Goal: Navigation & Orientation: Find specific page/section

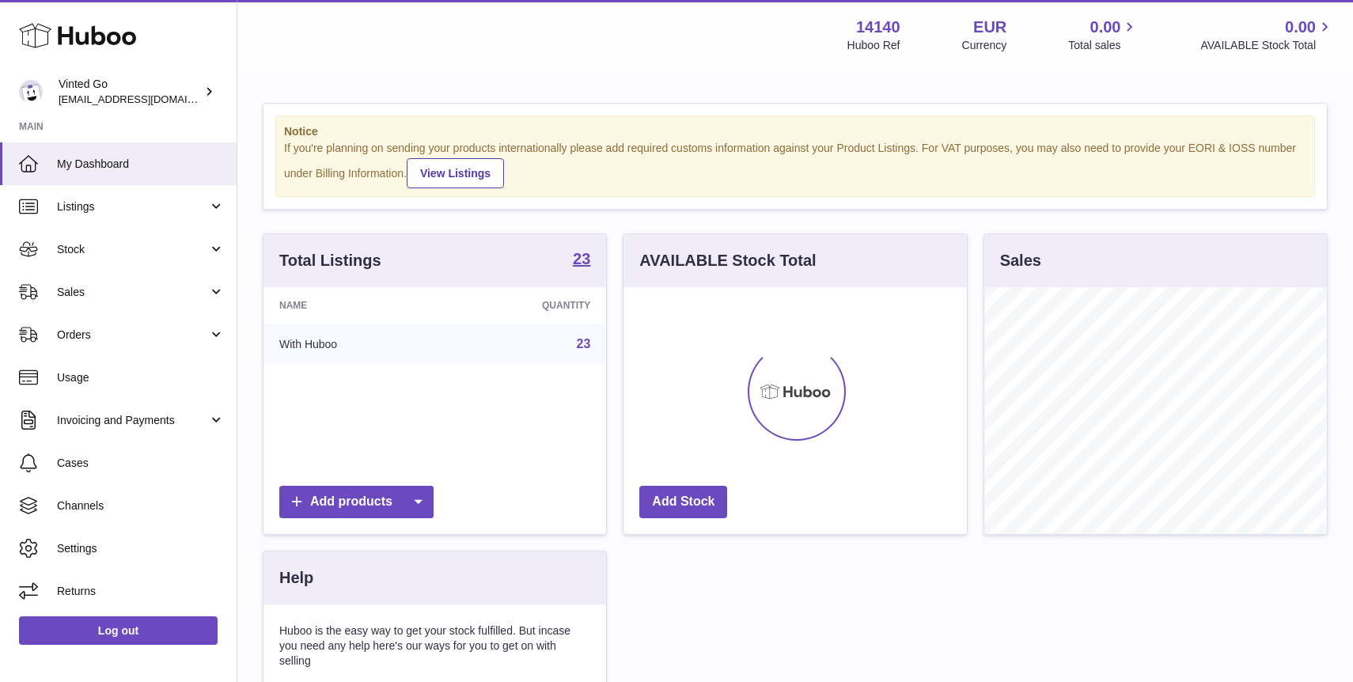
scroll to position [247, 343]
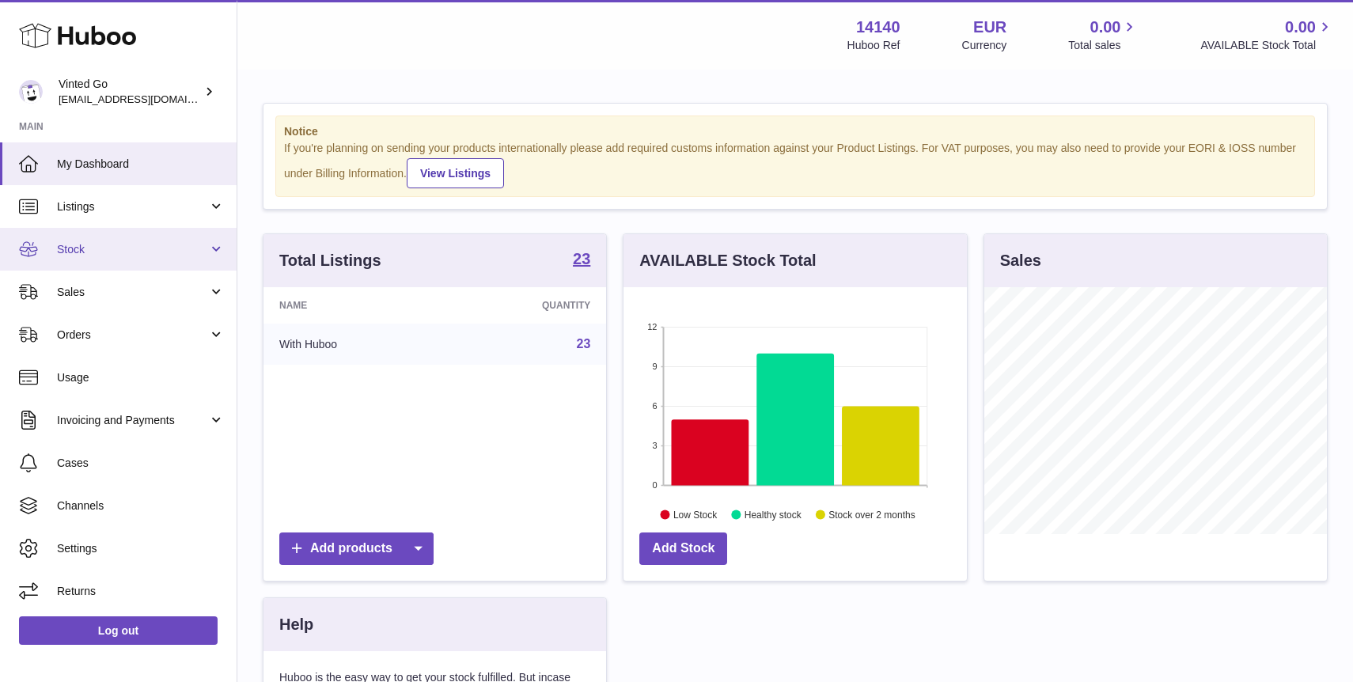
click at [97, 242] on span "Stock" at bounding box center [132, 249] width 151 height 15
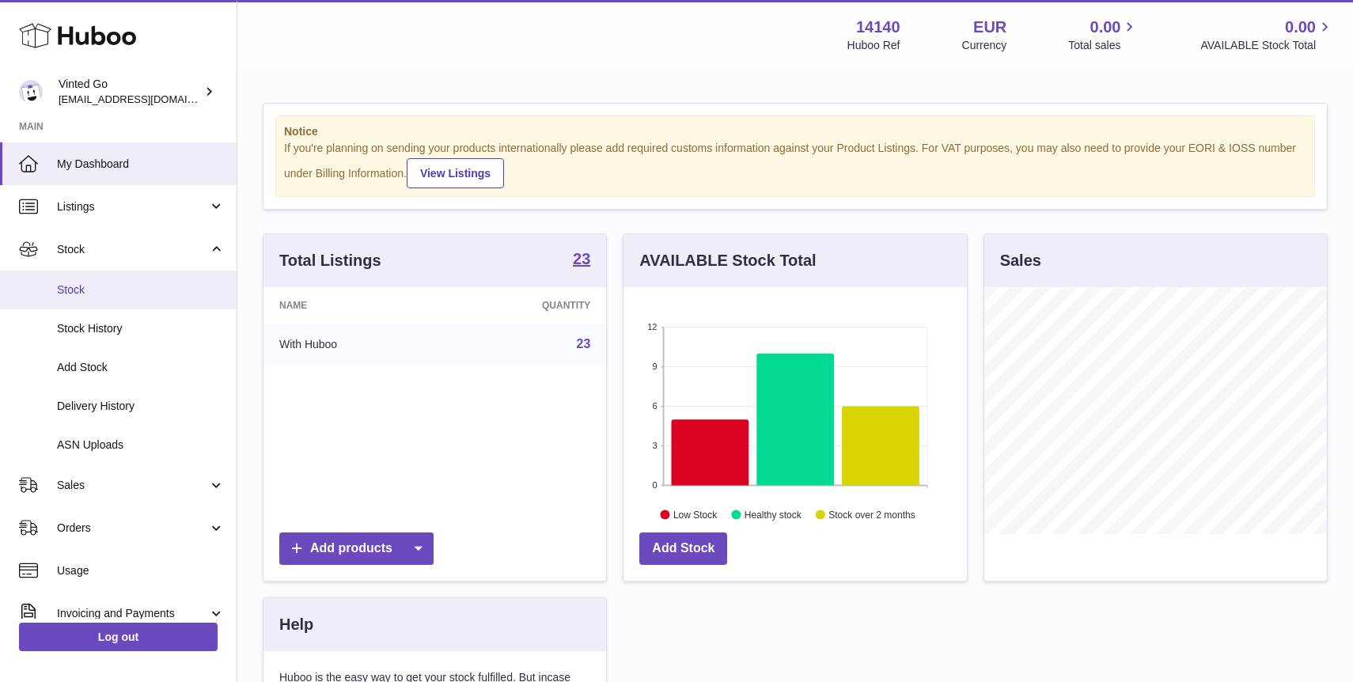
click at [97, 287] on span "Stock" at bounding box center [141, 290] width 168 height 15
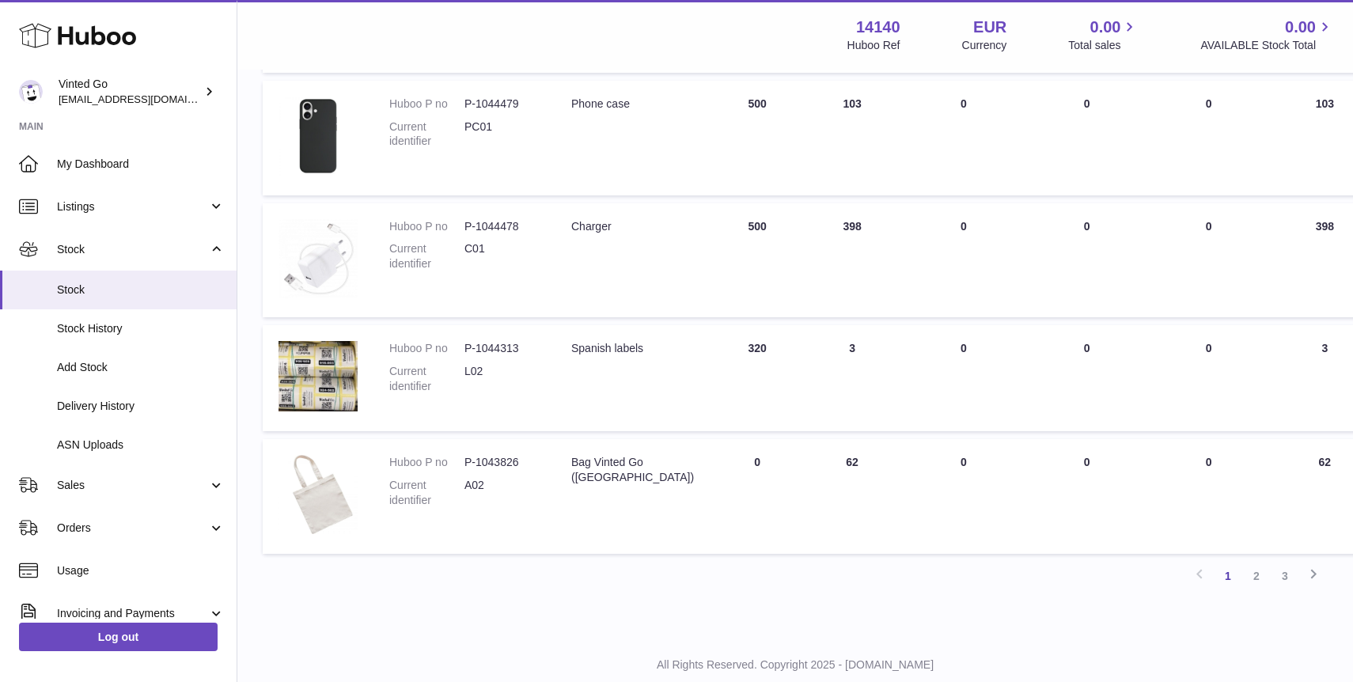
scroll to position [926, 0]
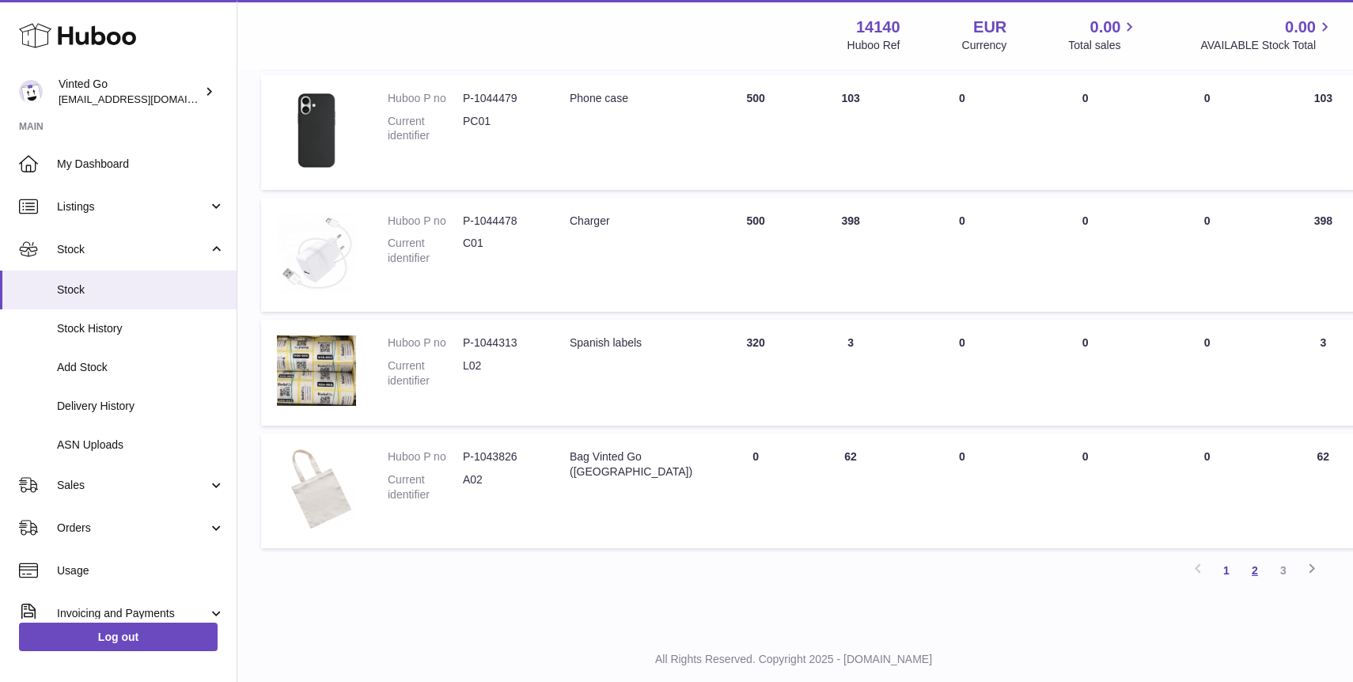
click at [1260, 556] on link "2" at bounding box center [1255, 570] width 28 height 28
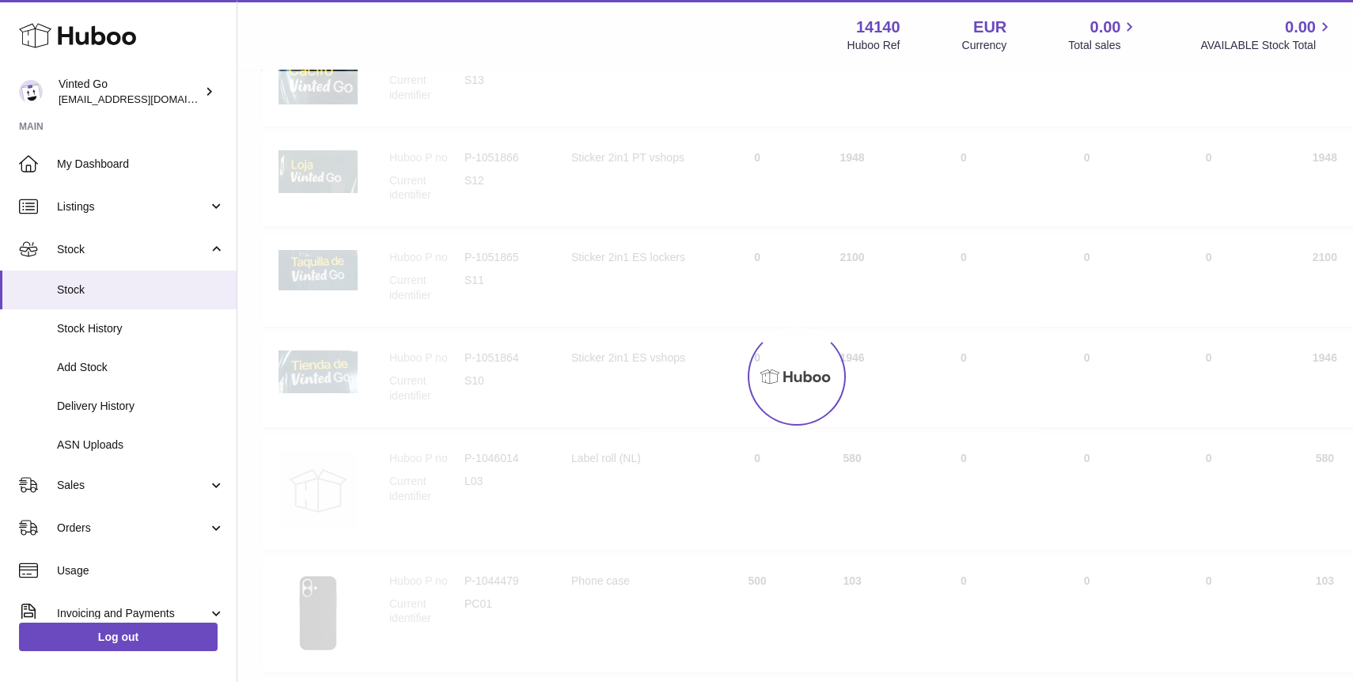
scroll to position [71, 0]
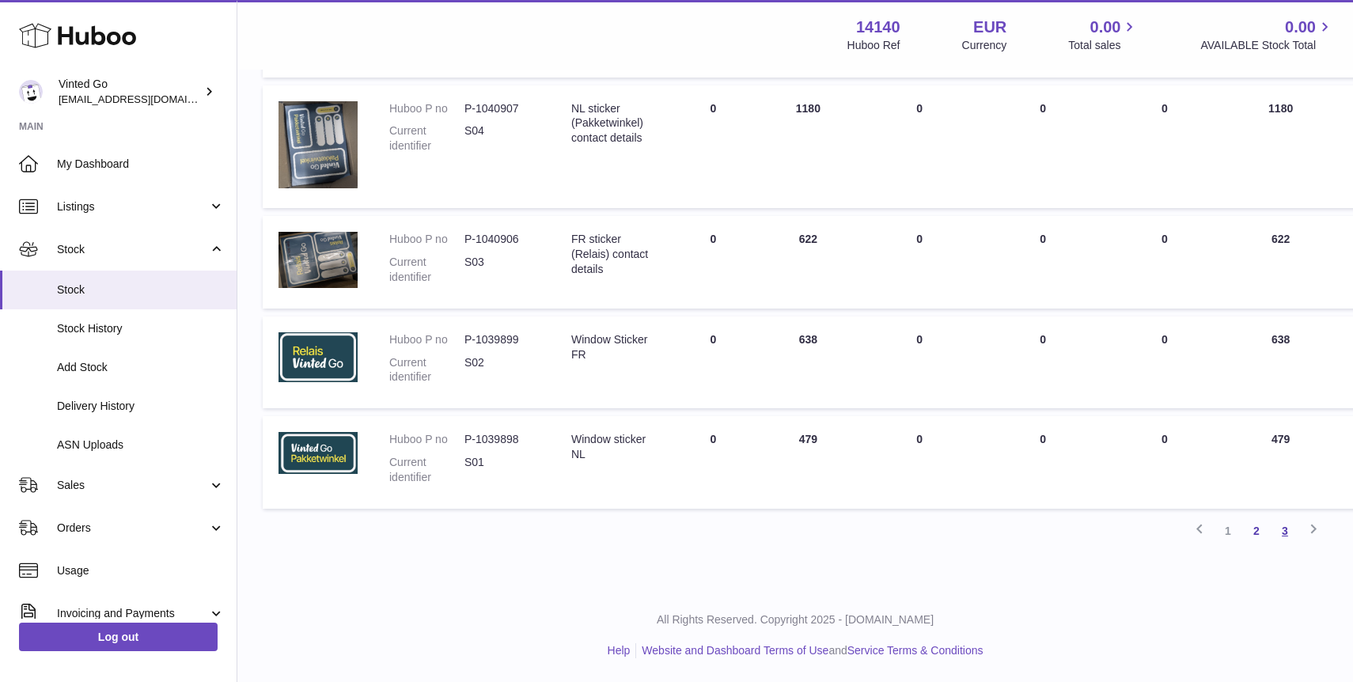
click at [1288, 534] on link "3" at bounding box center [1285, 531] width 28 height 28
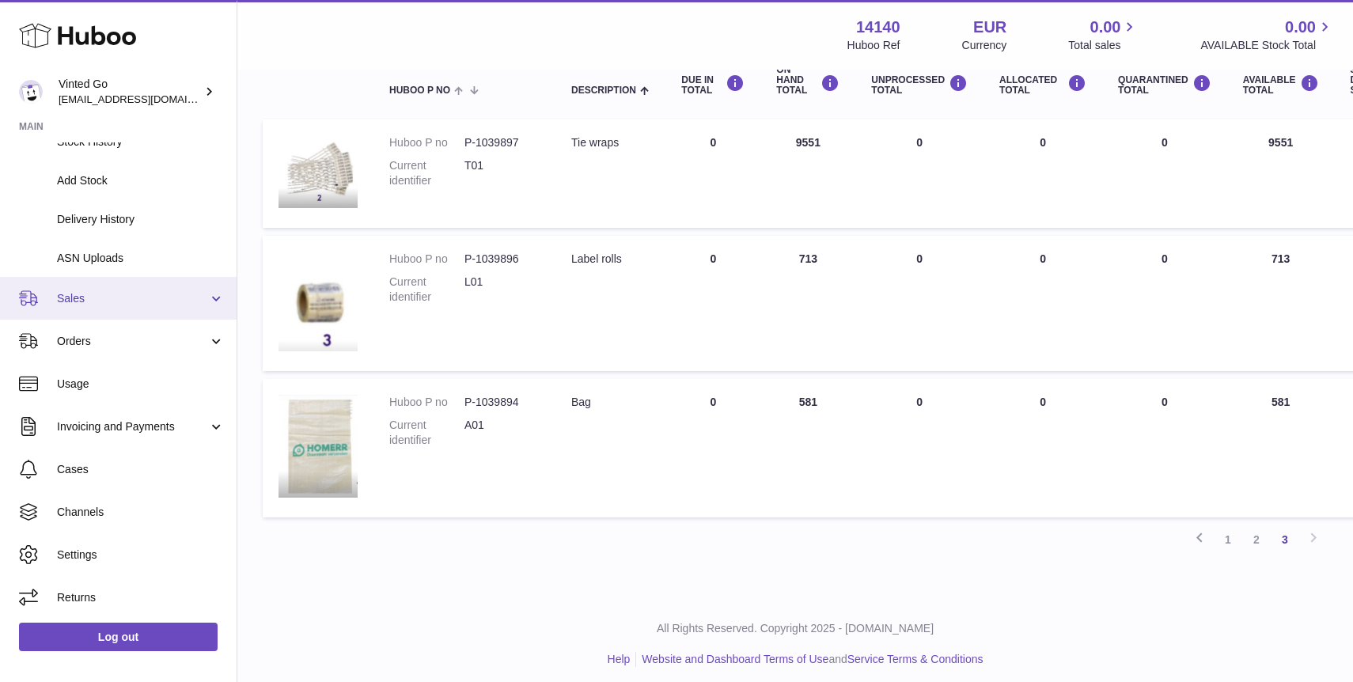
scroll to position [204, 0]
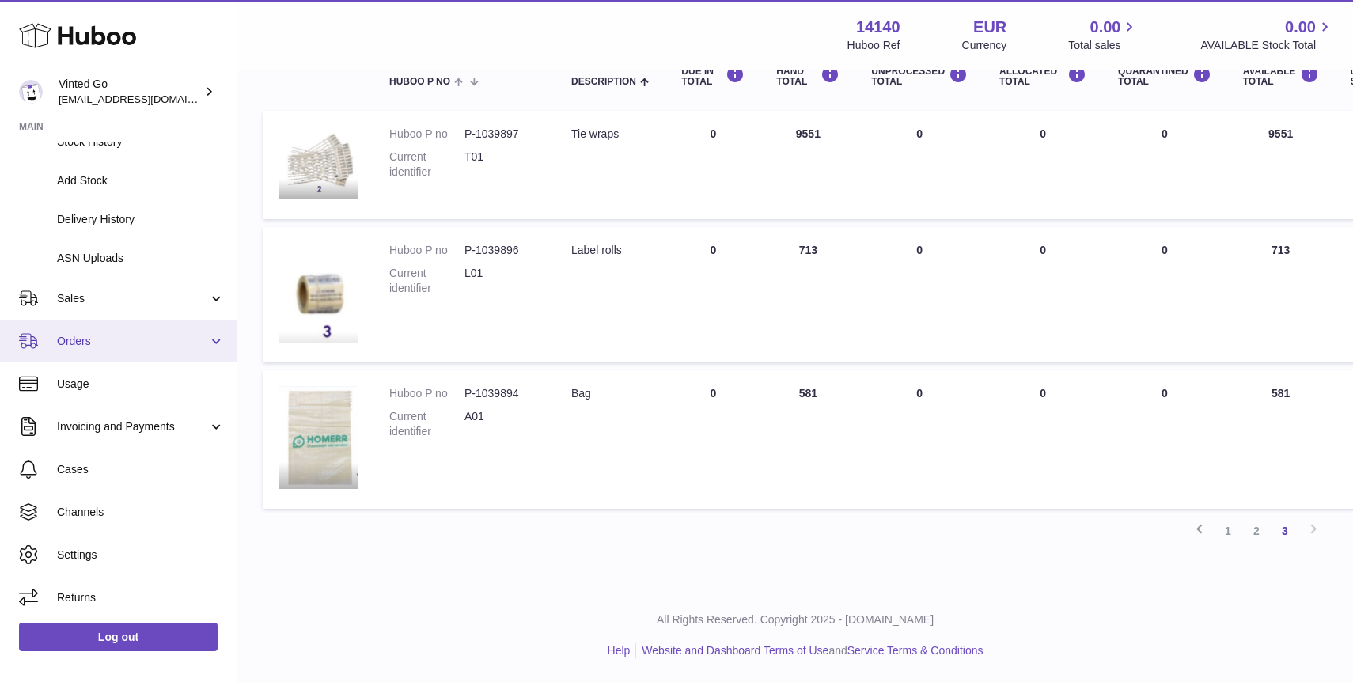
click at [109, 343] on span "Orders" at bounding box center [132, 341] width 151 height 15
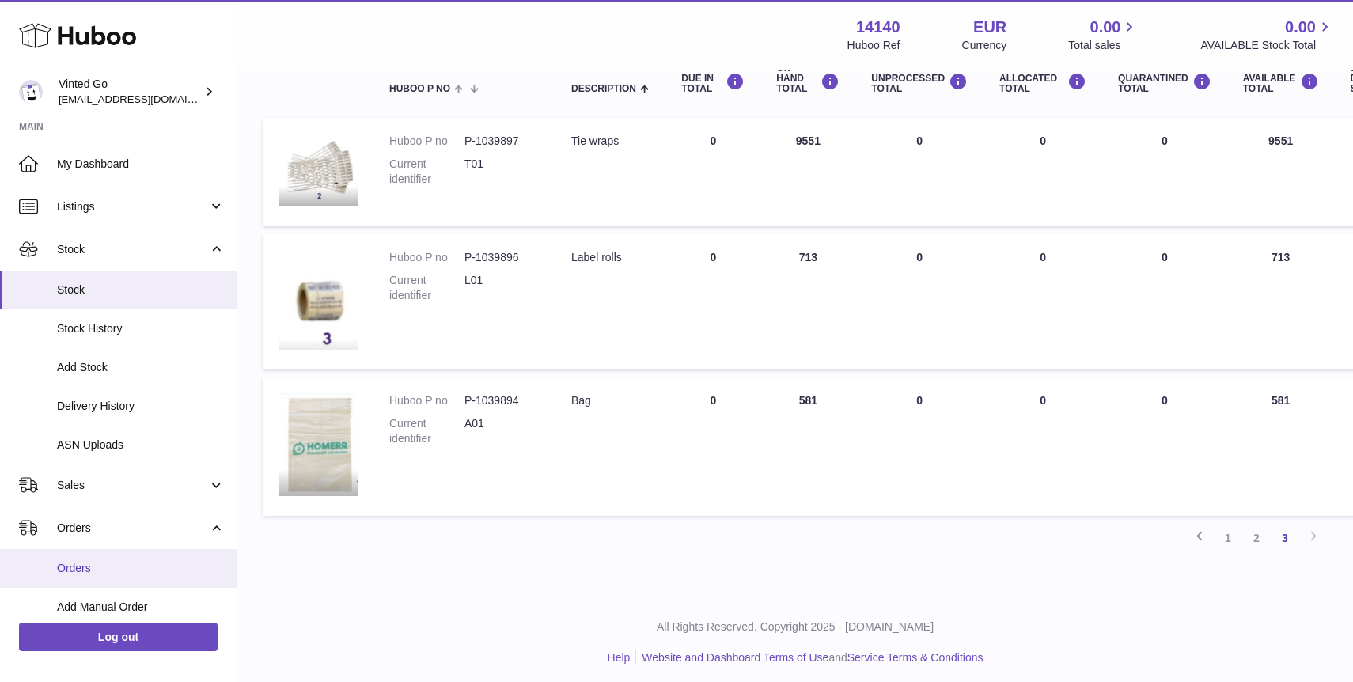
scroll to position [4, 0]
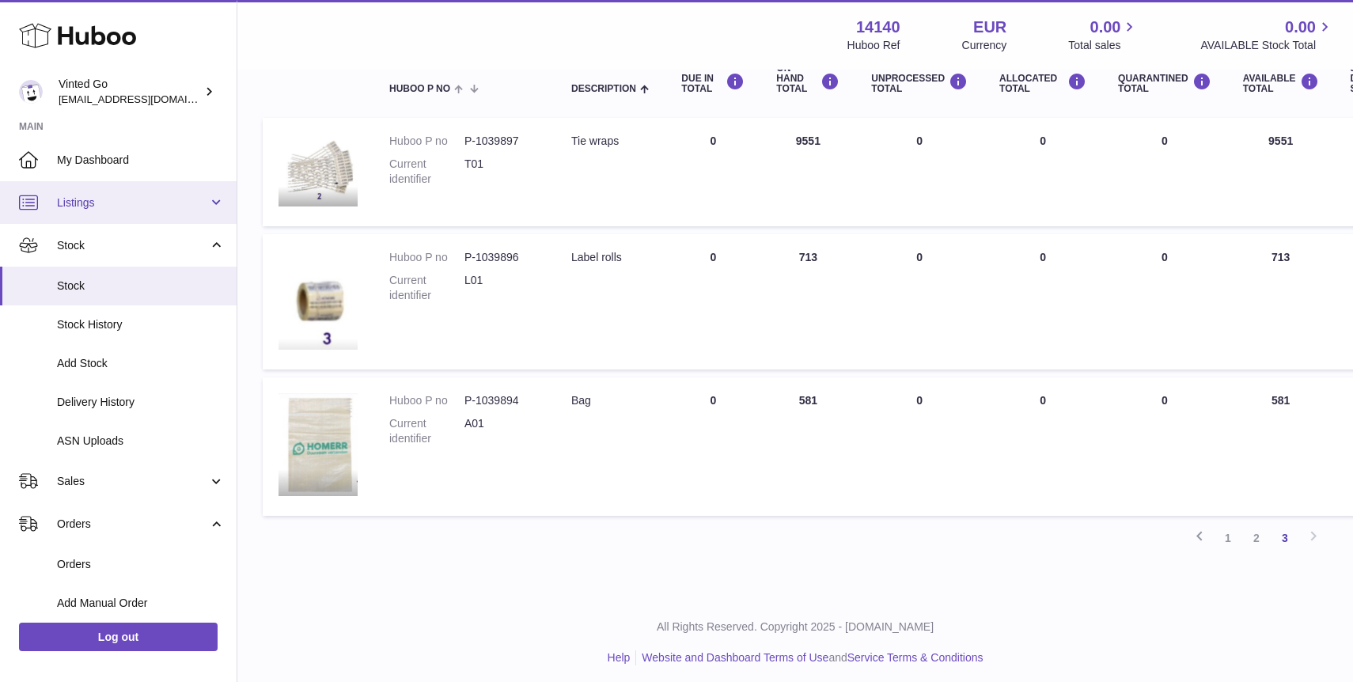
drag, startPoint x: 82, startPoint y: 199, endPoint x: 96, endPoint y: 209, distance: 17.6
click at [82, 199] on span "Listings" at bounding box center [132, 202] width 151 height 15
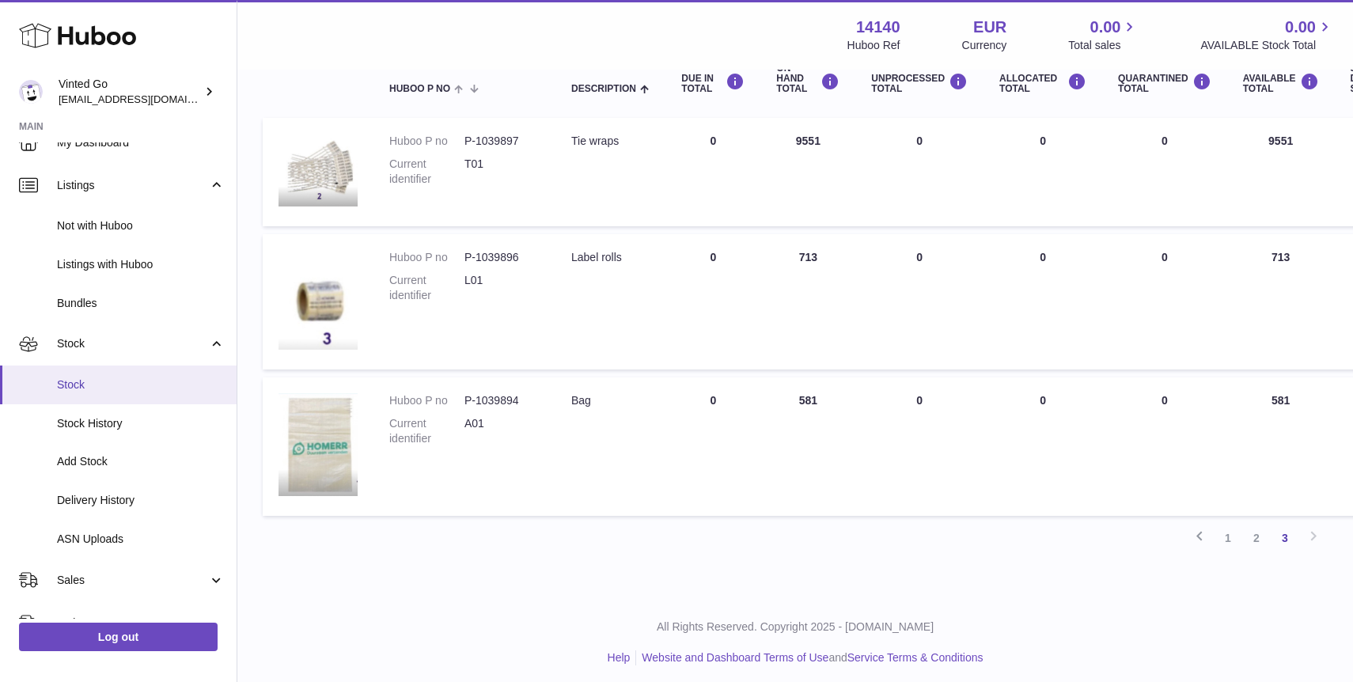
click at [139, 393] on link "Stock" at bounding box center [118, 385] width 237 height 39
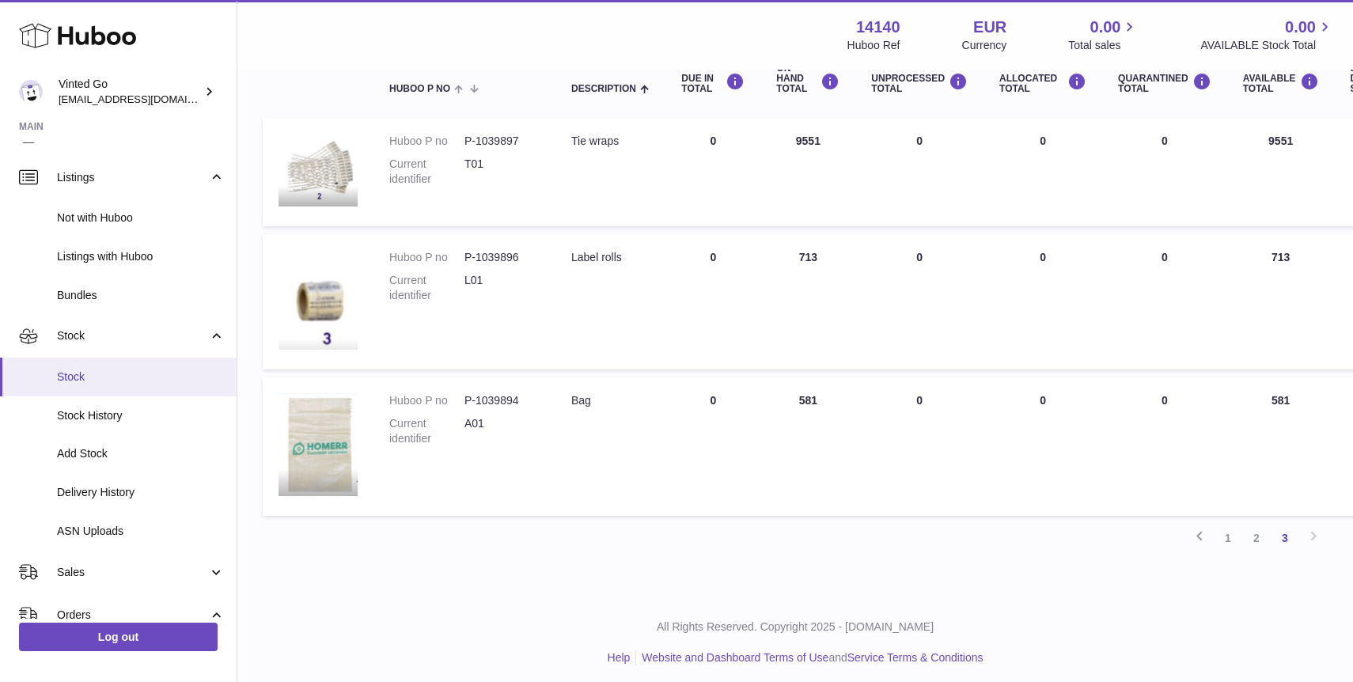
click at [141, 372] on span "Stock" at bounding box center [141, 377] width 168 height 15
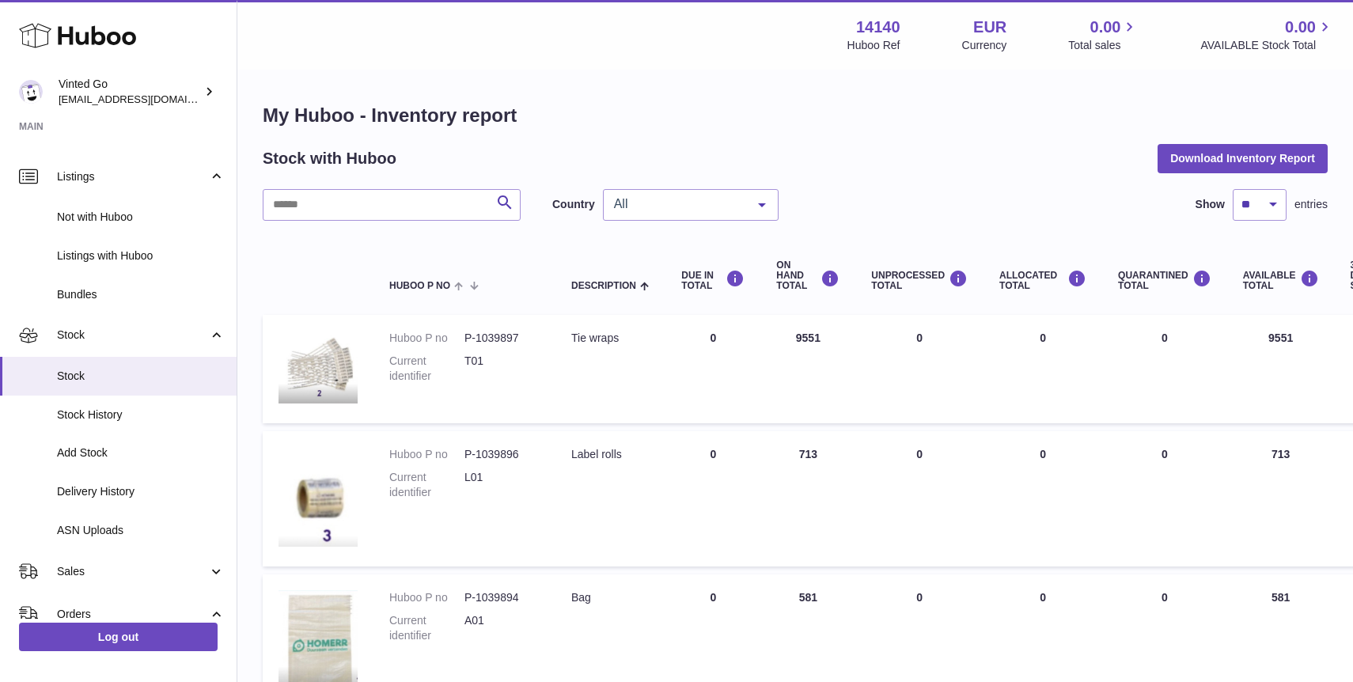
scroll to position [40, 0]
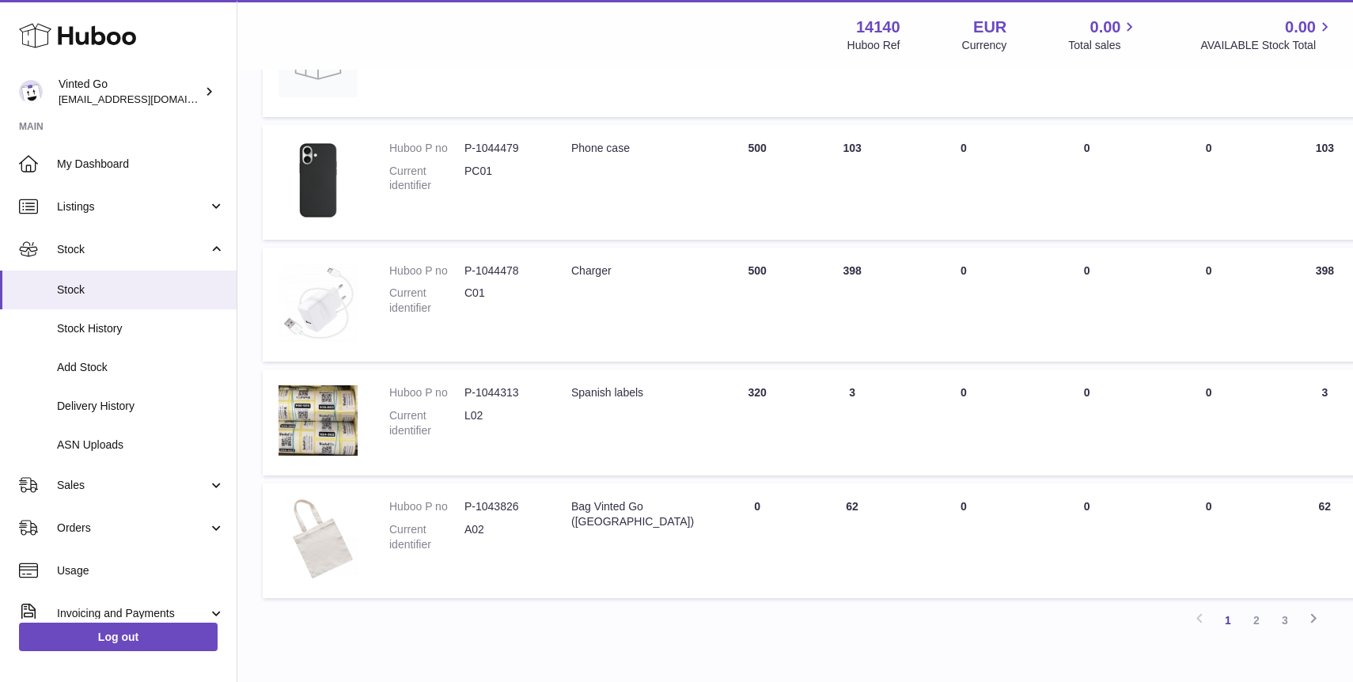
scroll to position [832, 0]
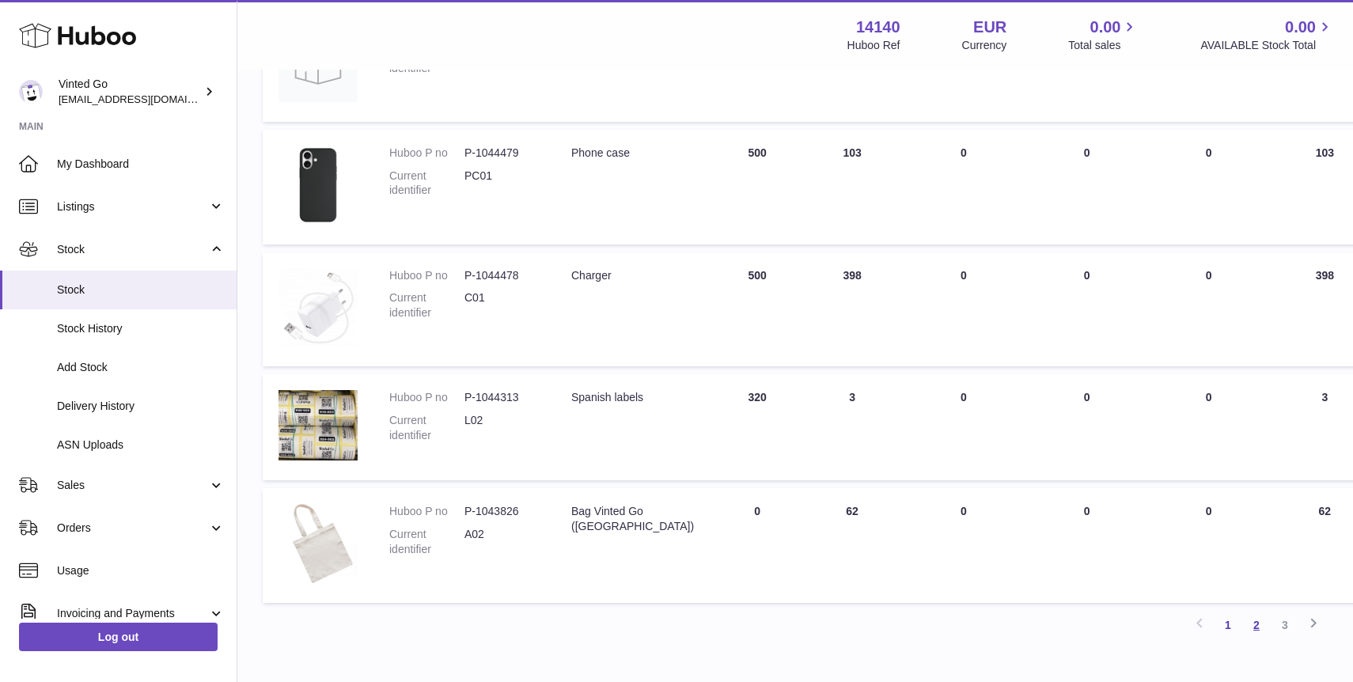
click at [1265, 629] on link "2" at bounding box center [1257, 625] width 28 height 28
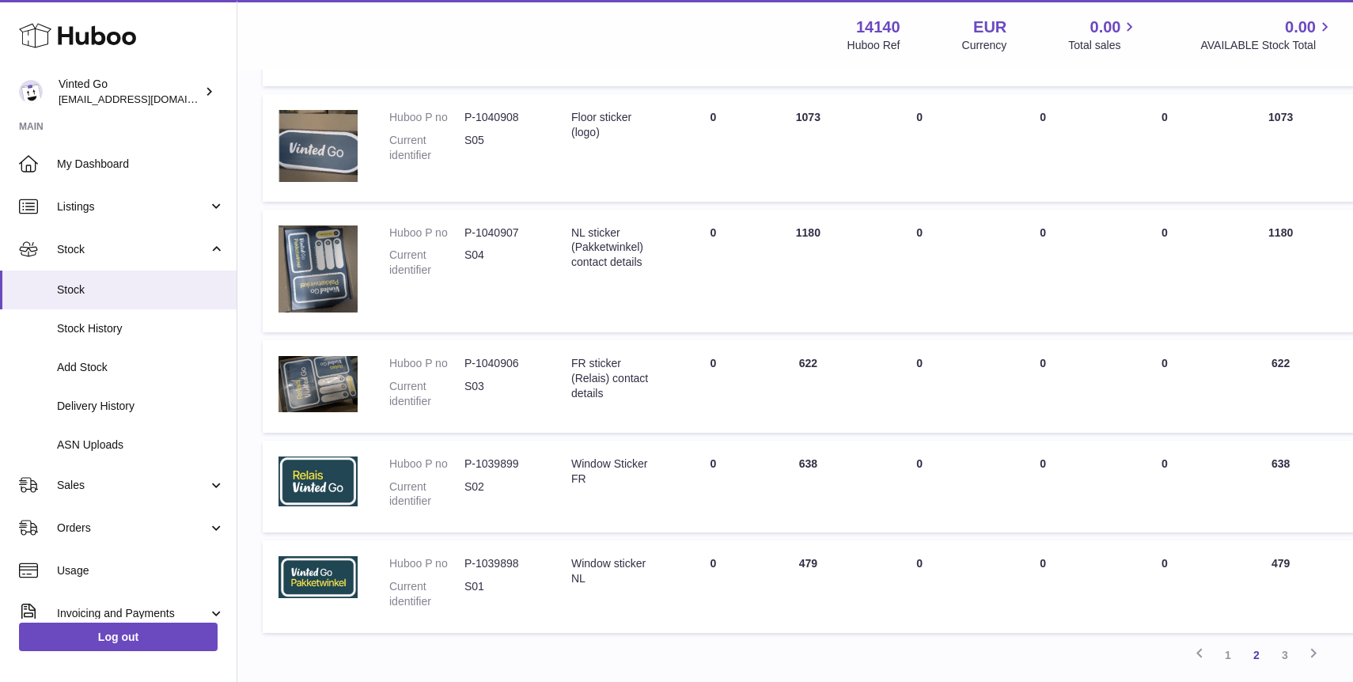
scroll to position [813, 0]
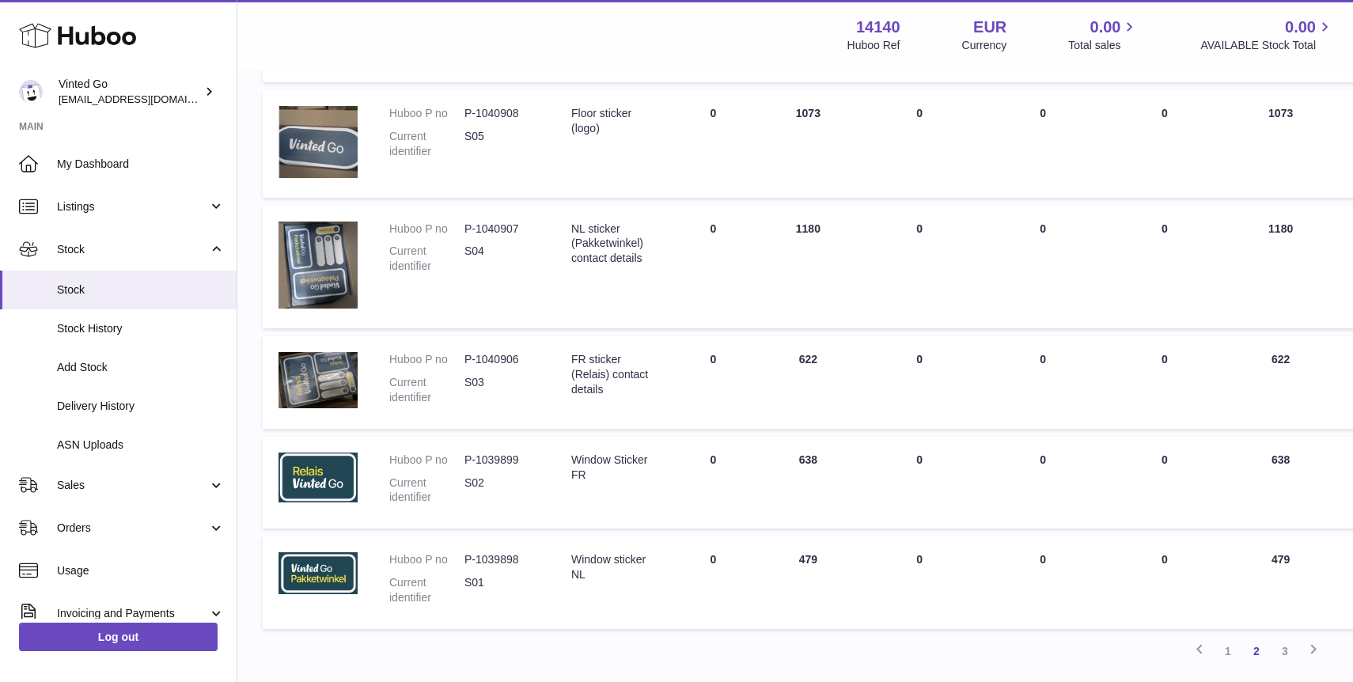
drag, startPoint x: 122, startPoint y: 215, endPoint x: 128, endPoint y: 231, distance: 17.0
click at [122, 215] on link "Listings" at bounding box center [118, 206] width 237 height 43
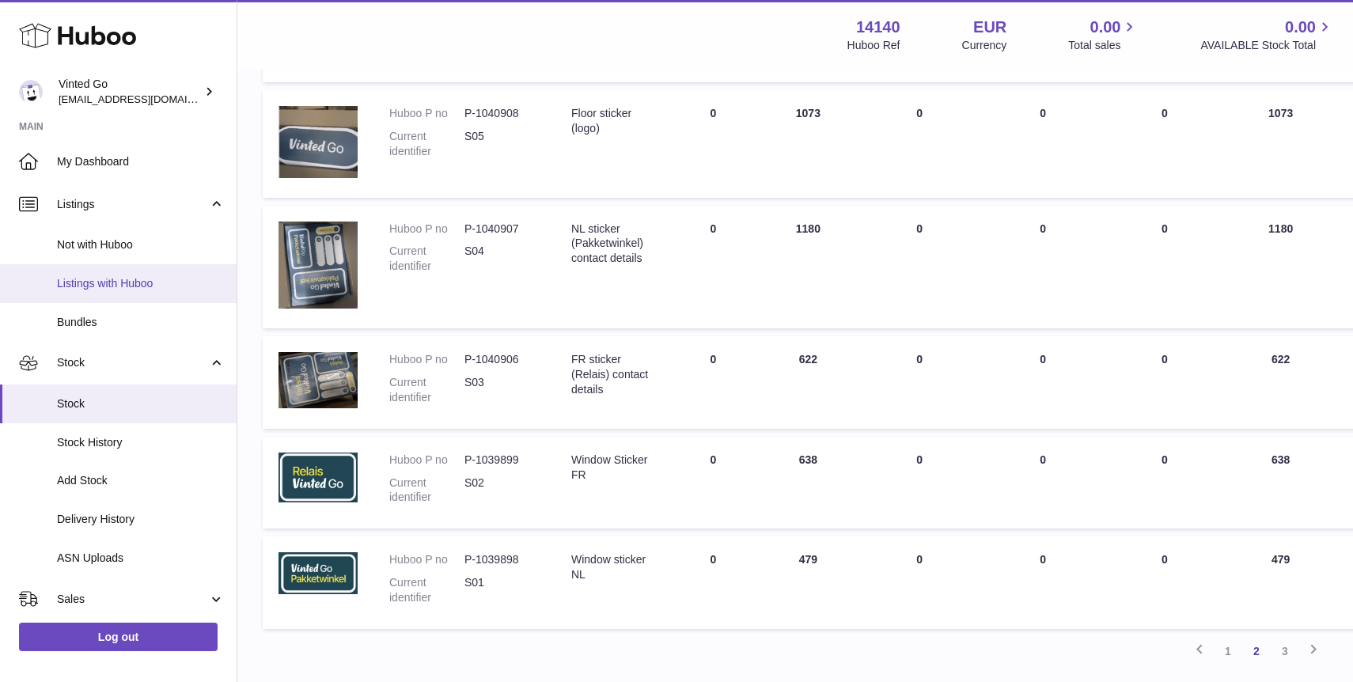
scroll to position [1, 0]
click at [122, 298] on link "Listings with Huboo" at bounding box center [118, 285] width 237 height 39
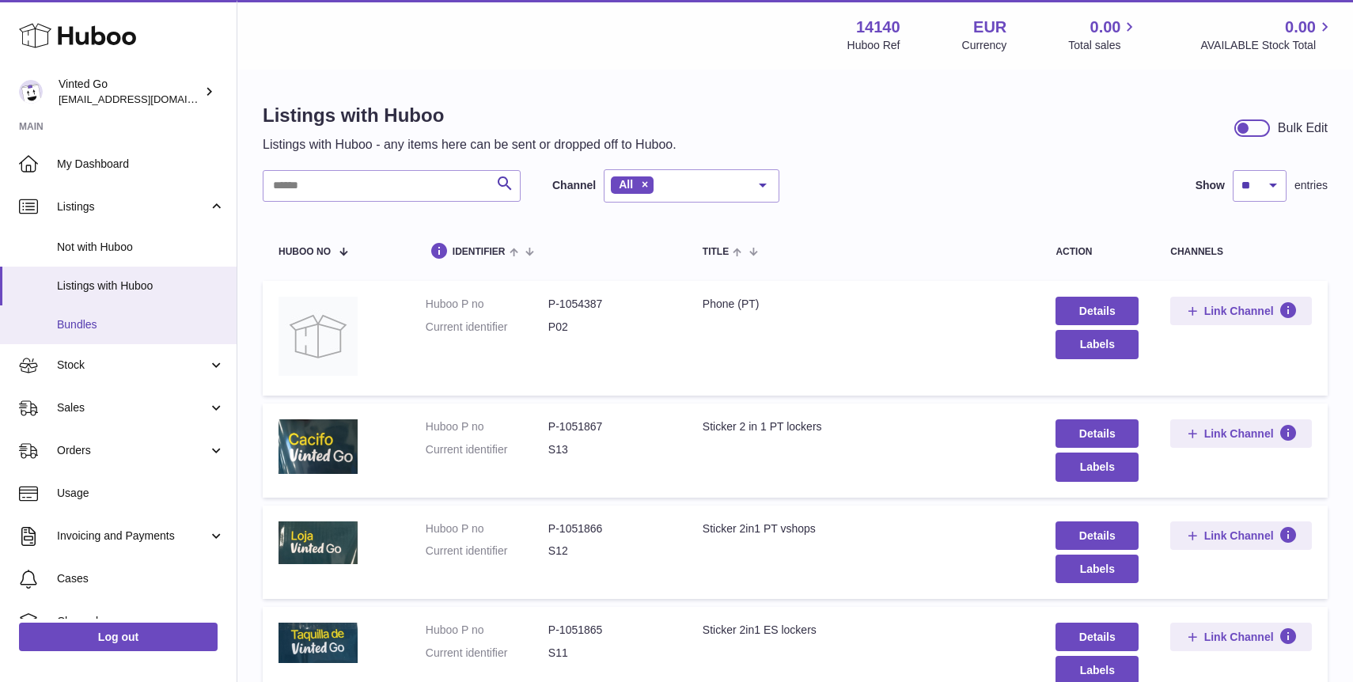
click at [120, 317] on span "Bundles" at bounding box center [141, 324] width 168 height 15
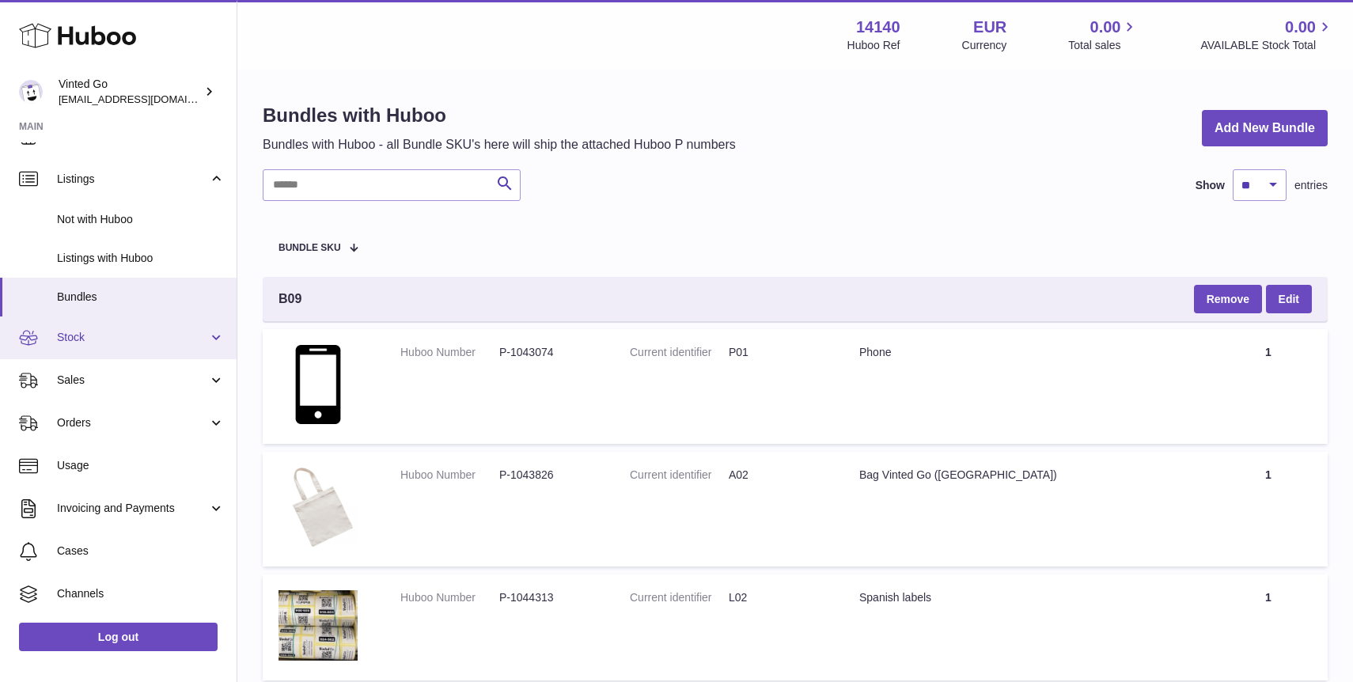
scroll to position [25, 0]
click at [108, 341] on span "Stock" at bounding box center [132, 339] width 151 height 15
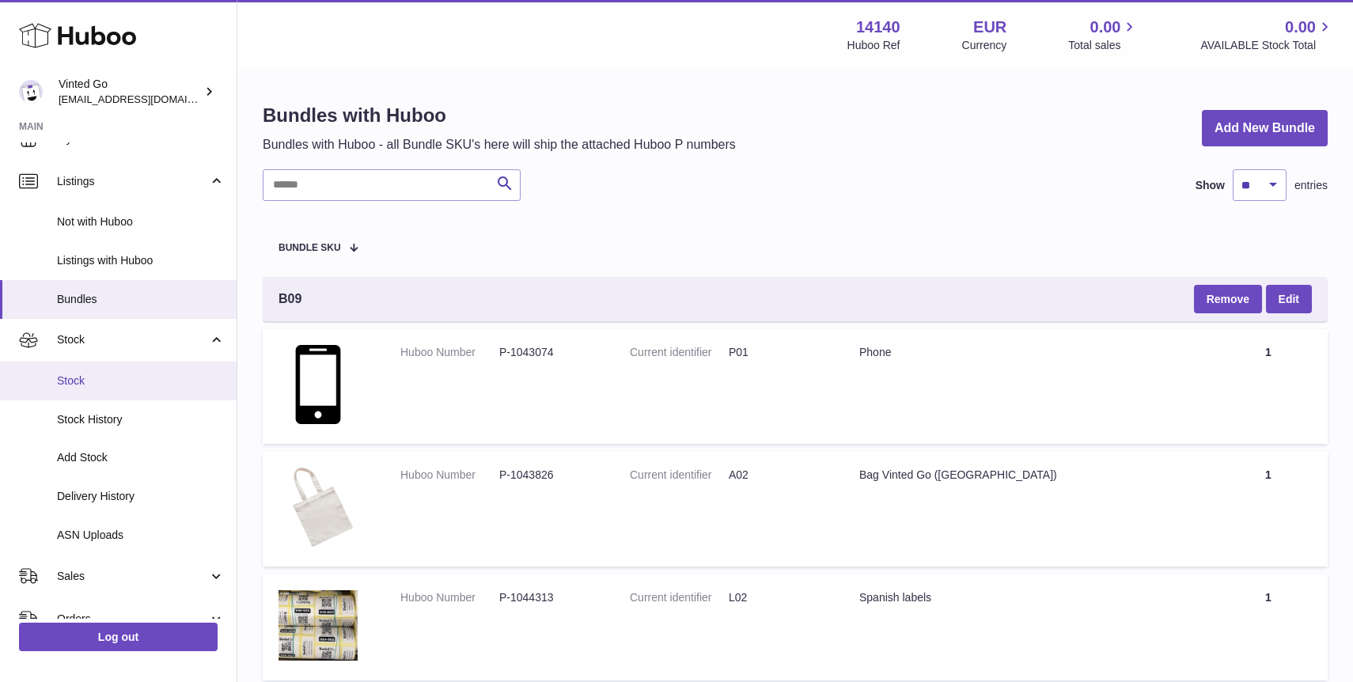
click at [142, 374] on span "Stock" at bounding box center [141, 381] width 168 height 15
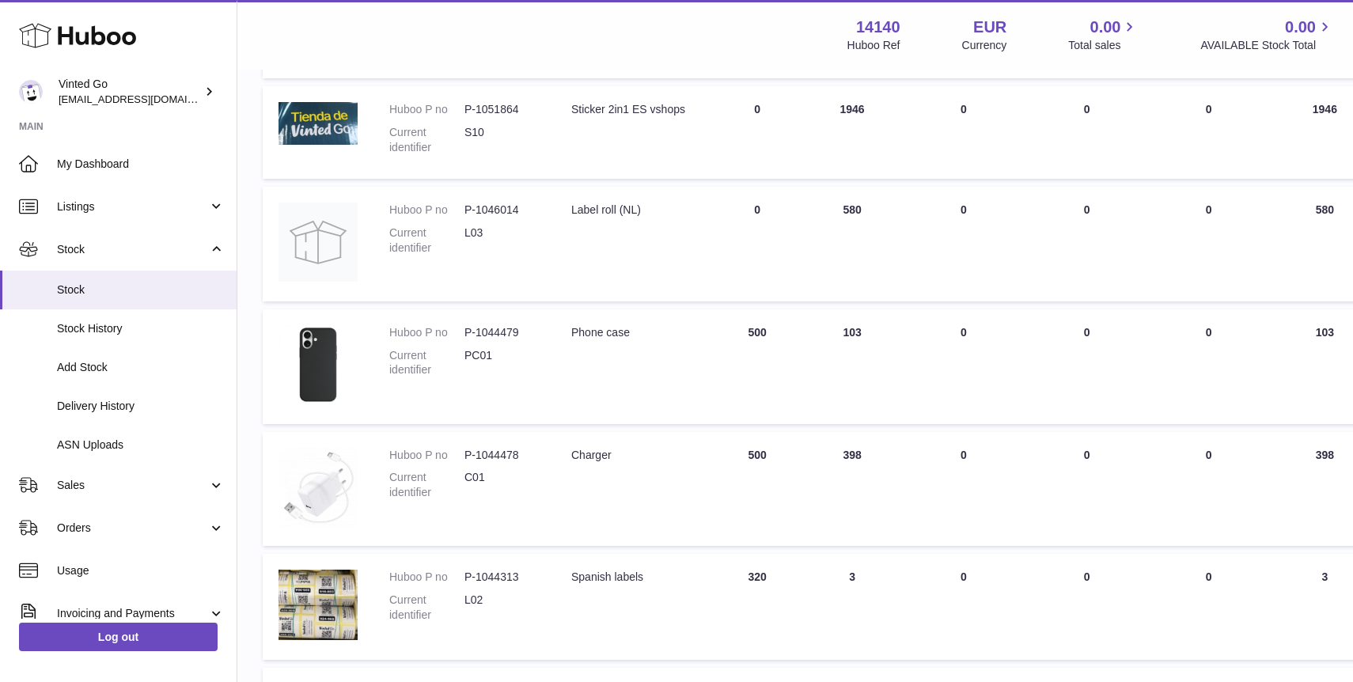
scroll to position [654, 0]
